Goal: Navigation & Orientation: Understand site structure

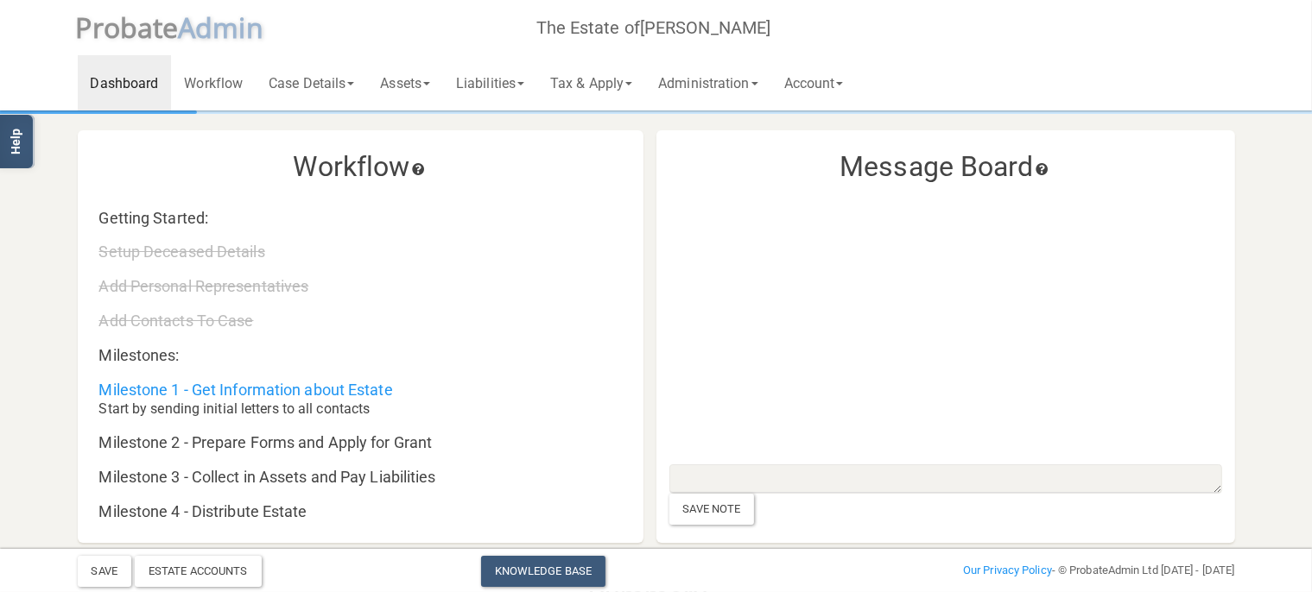
click at [423, 168] on icon at bounding box center [417, 169] width 17 height 12
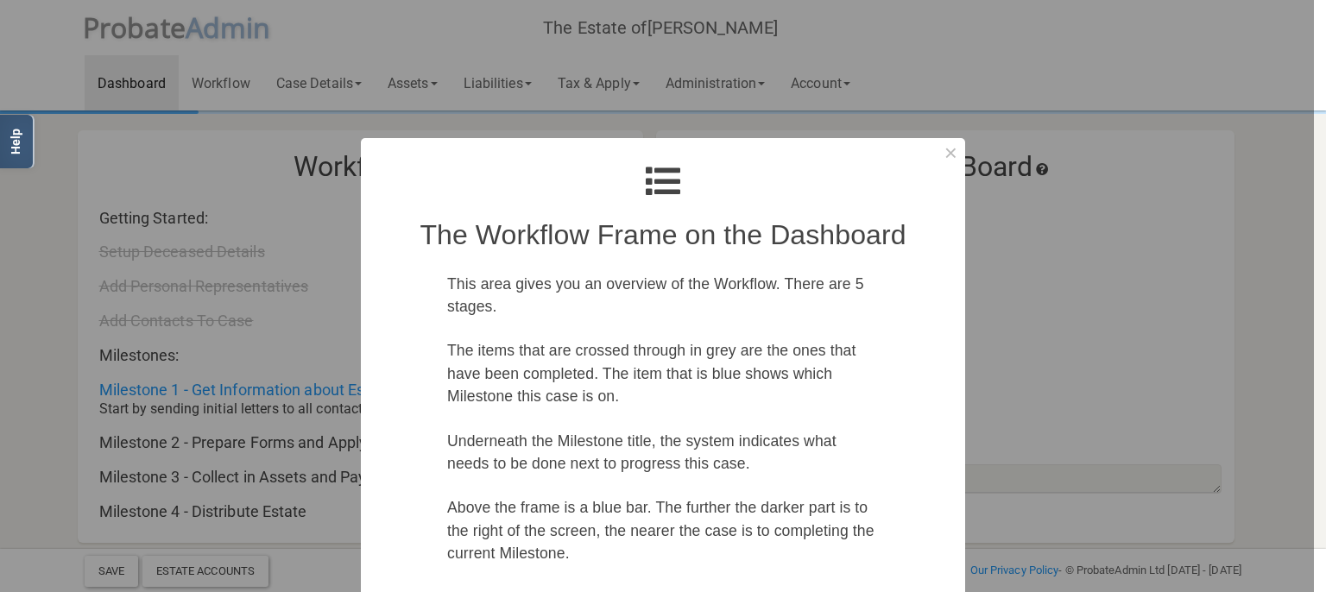
scroll to position [159, 0]
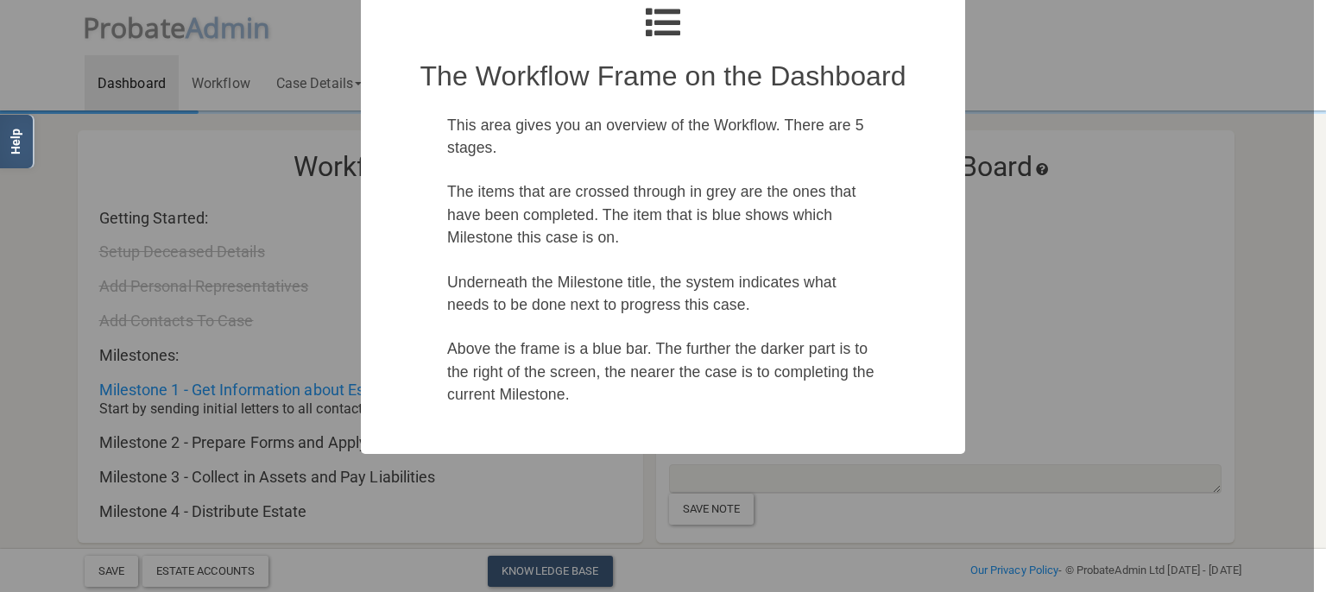
click at [19, 282] on div at bounding box center [657, 296] width 1314 height 592
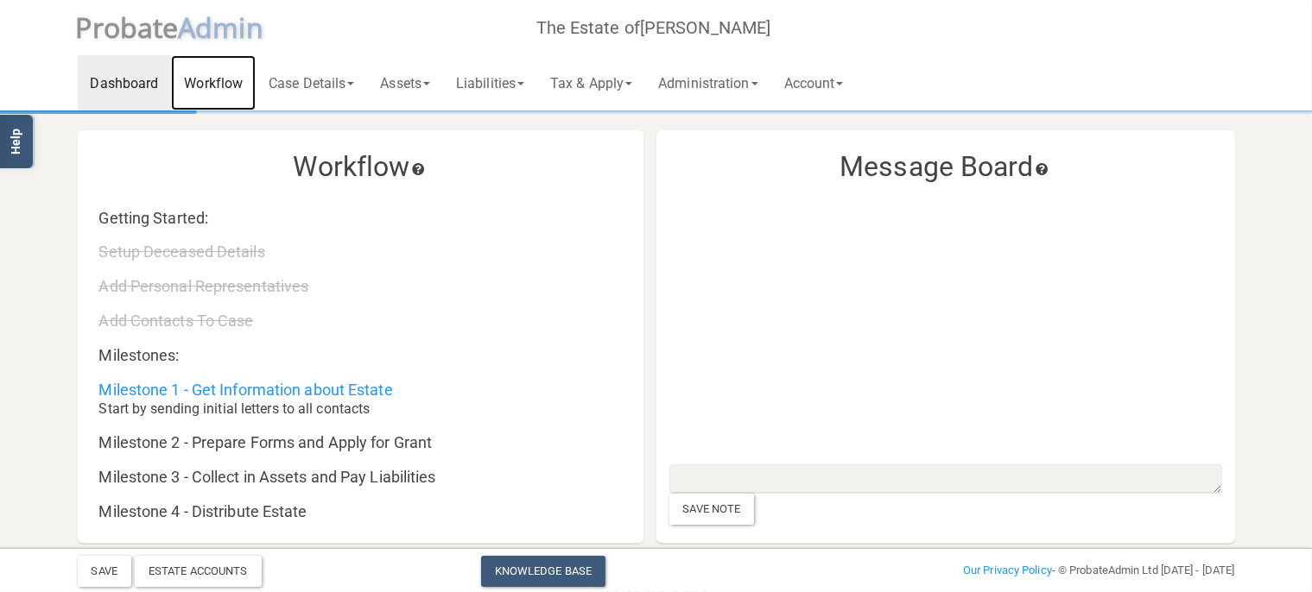
click at [217, 74] on link "Workflow" at bounding box center [213, 82] width 85 height 55
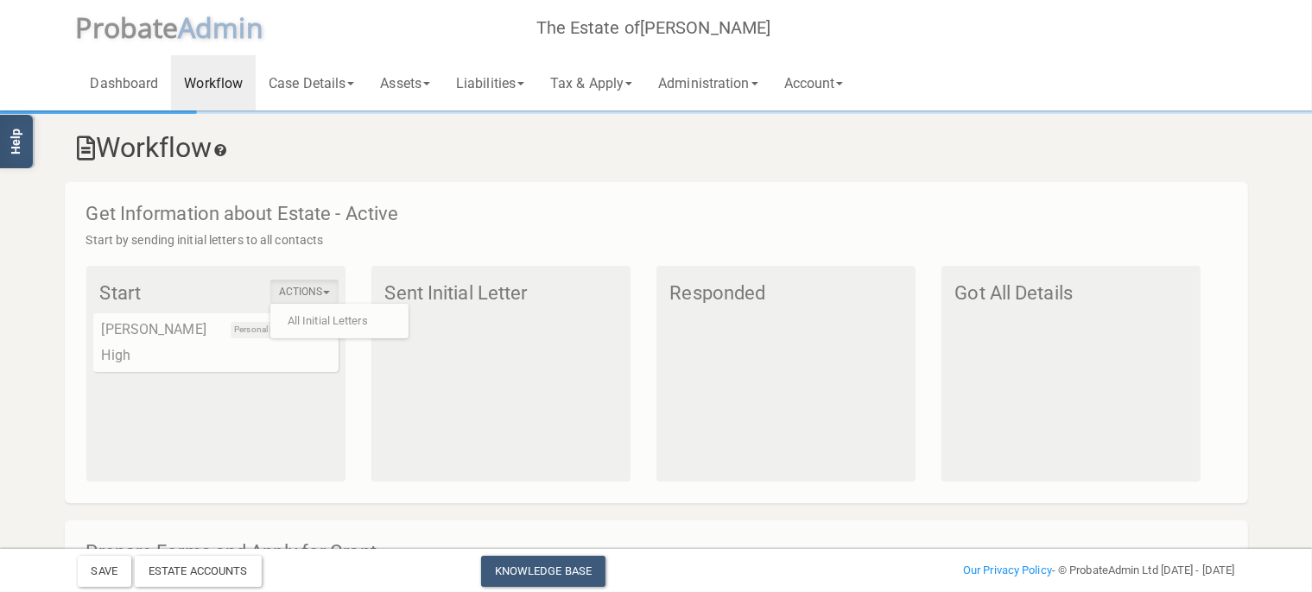
click at [229, 152] on icon at bounding box center [220, 150] width 17 height 12
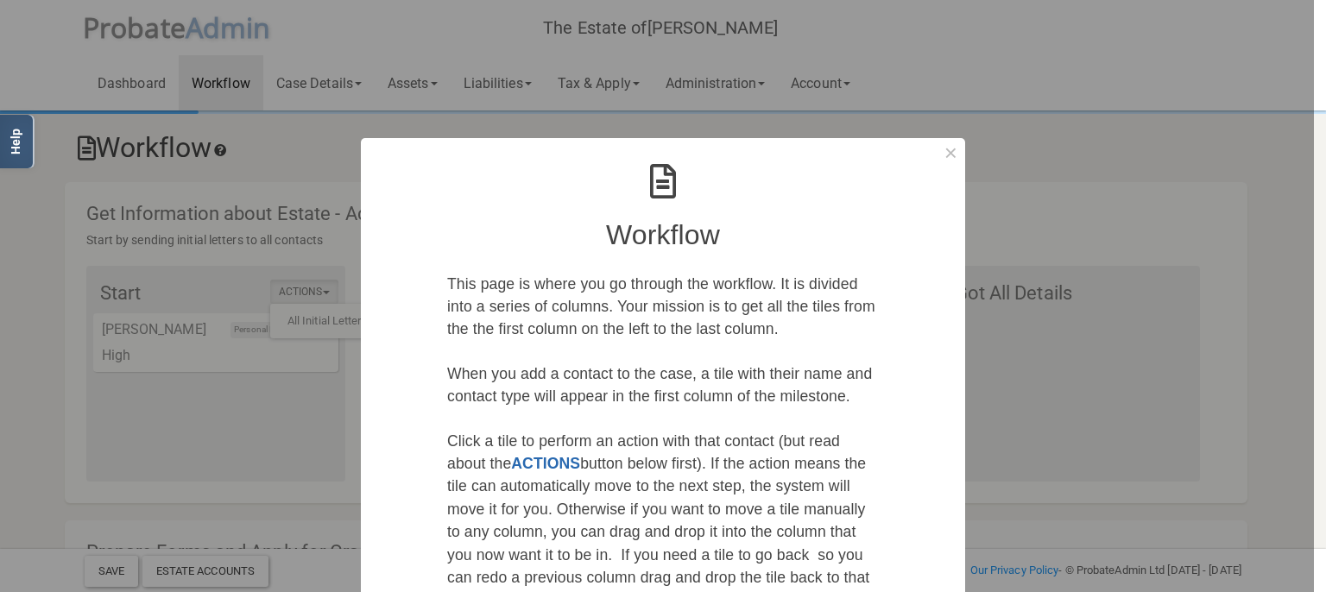
click at [5, 254] on div at bounding box center [657, 296] width 1314 height 592
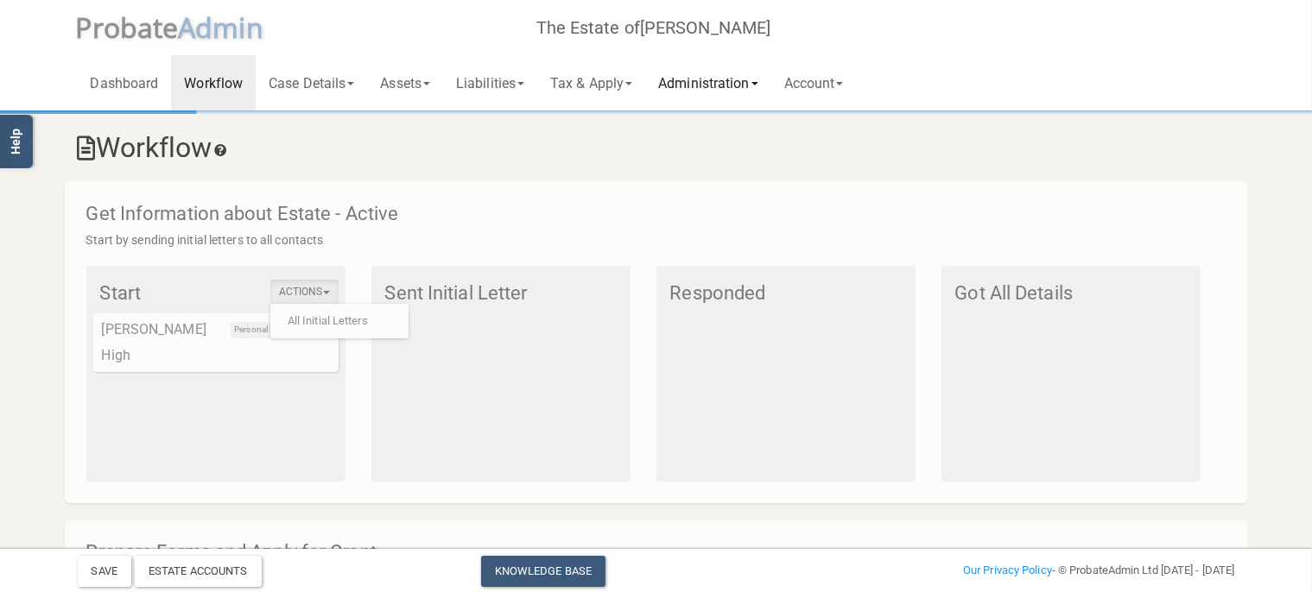
click at [717, 87] on link "Administration" at bounding box center [707, 82] width 125 height 55
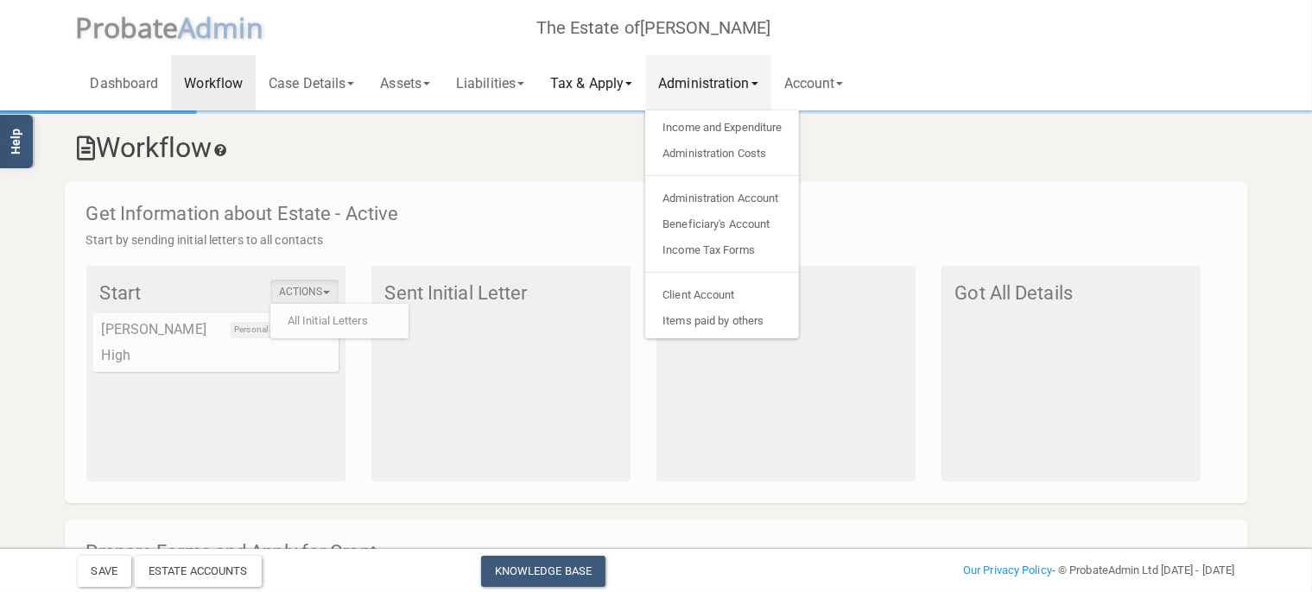
click at [616, 95] on link "Tax & Apply" at bounding box center [591, 82] width 108 height 55
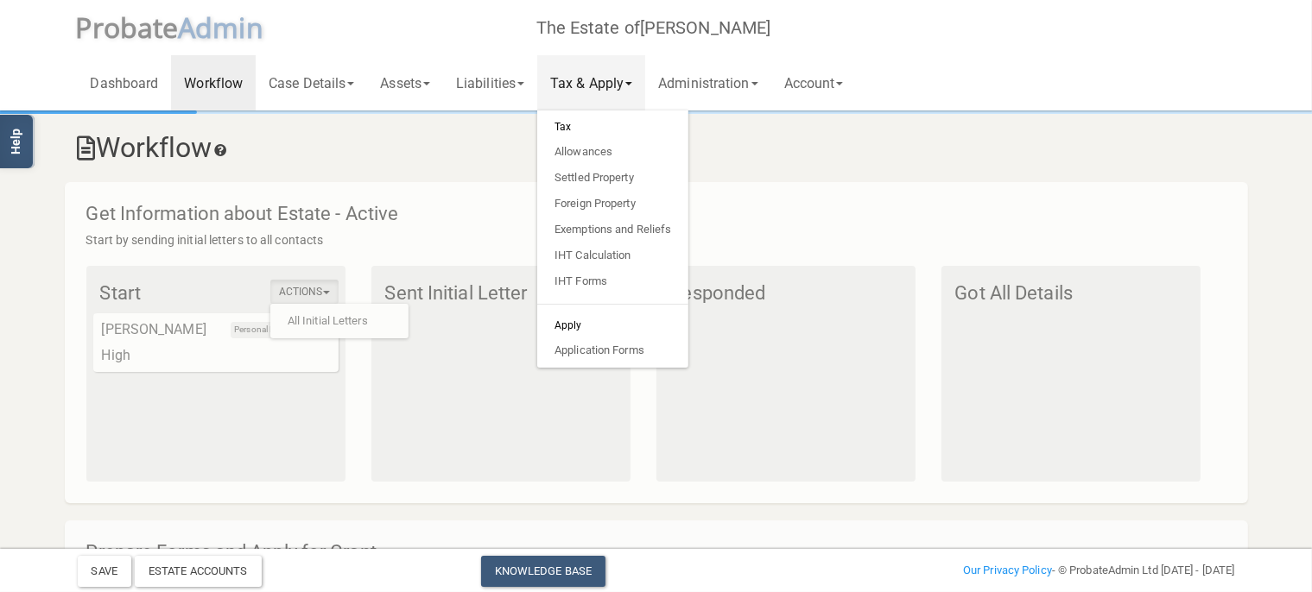
click at [1058, 68] on div "Dashboard Workflow Case Details Deceased & Case Details Personal Representative…" at bounding box center [656, 55] width 1157 height 111
click at [1007, 157] on h3 "Workflow" at bounding box center [656, 148] width 1157 height 30
click at [926, 161] on h3 "Workflow" at bounding box center [656, 148] width 1157 height 30
click at [730, 135] on h3 "Workflow" at bounding box center [656, 148] width 1157 height 30
click at [629, 81] on link "Tax & Apply" at bounding box center [591, 82] width 108 height 55
